Goal: Transaction & Acquisition: Book appointment/travel/reservation

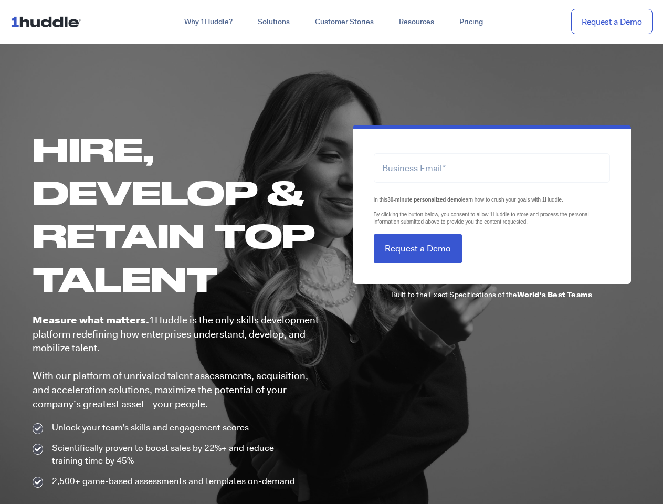
click at [332, 252] on div "LTLS (Last Touch Lead Source) In this 30-minute personalized demo learn how to …" at bounding box center [481, 306] width 299 height 363
click at [207, 22] on link "Why 1Huddle?" at bounding box center [208, 22] width 73 height 19
click at [273, 22] on link "Solutions" at bounding box center [273, 22] width 57 height 19
click at [416, 22] on link "Resources" at bounding box center [416, 22] width 60 height 19
click at [492, 202] on span "In this 30-minute personalized demo learn how to crush your goals with 1Huddle.…" at bounding box center [481, 211] width 215 height 28
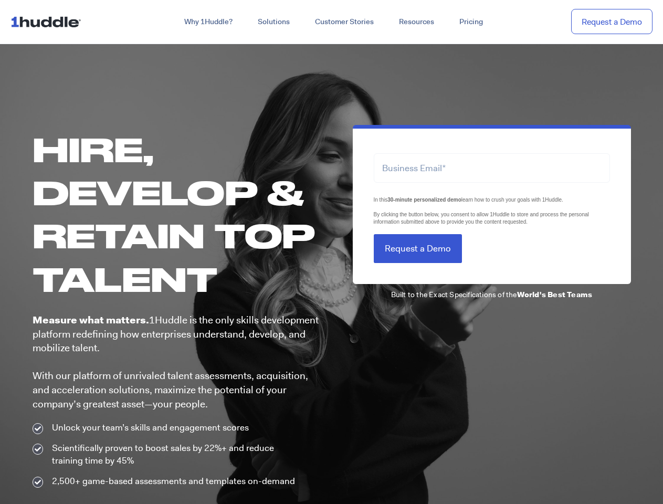
click at [417, 248] on input "Request a Demo" at bounding box center [418, 248] width 88 height 29
